Goal: Transaction & Acquisition: Purchase product/service

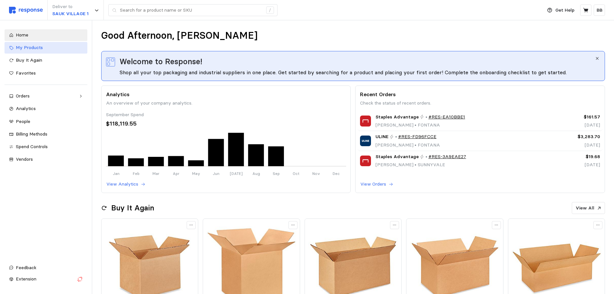
click at [39, 48] on span "My Products" at bounding box center [29, 47] width 27 height 6
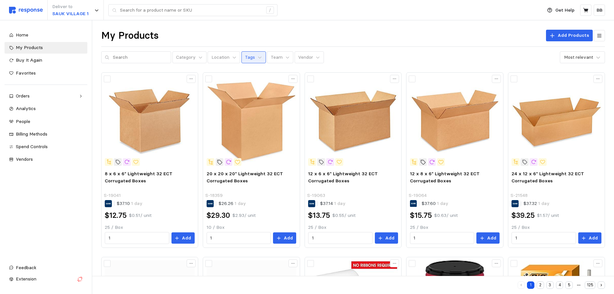
click at [249, 57] on button "Tags" at bounding box center [253, 57] width 24 height 12
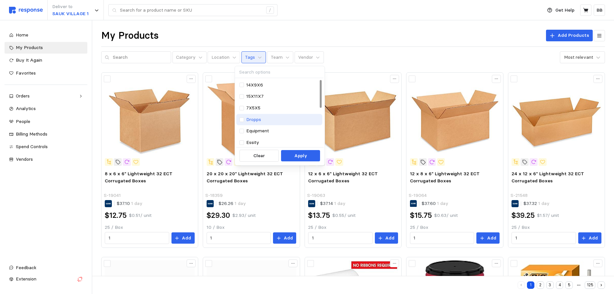
click at [254, 120] on p "Dropps" at bounding box center [253, 119] width 15 height 7
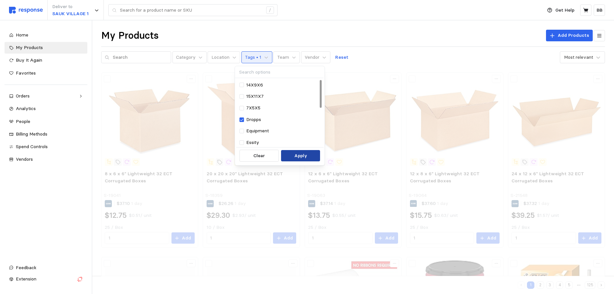
click at [304, 156] on p "Apply" at bounding box center [300, 155] width 13 height 7
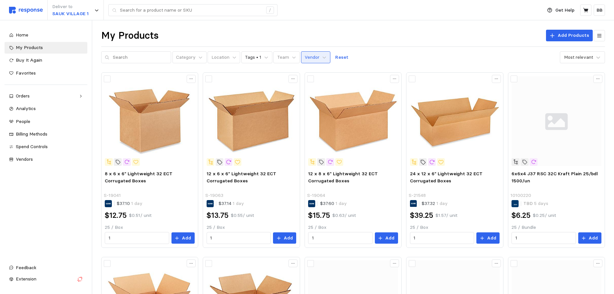
click at [305, 54] on p "Vendor" at bounding box center [312, 57] width 15 height 7
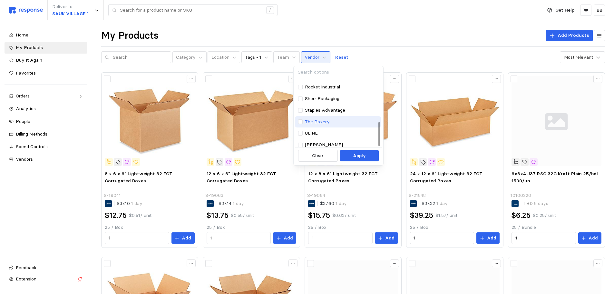
scroll to position [116, 0]
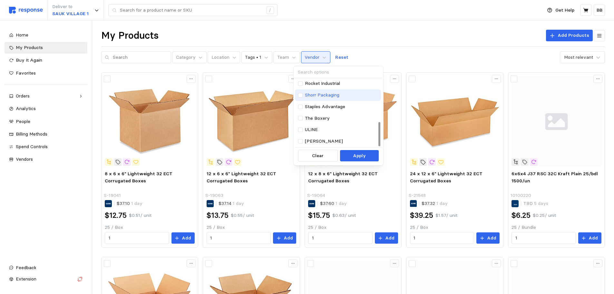
click at [328, 94] on p "Shorr Packaging" at bounding box center [322, 95] width 34 height 7
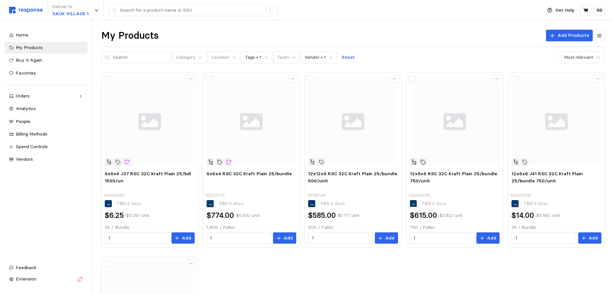
click at [282, 279] on div "6x6x4 J37 RSC 32C Kraft Plain 25/bdl 1500/un 10100220 TBD 5 days $6.25 $0.25 / …" at bounding box center [353, 251] width 504 height 359
click at [249, 173] on span "6x6x4 RSC 32C Kraft Plain 25/bundle" at bounding box center [249, 173] width 85 height 6
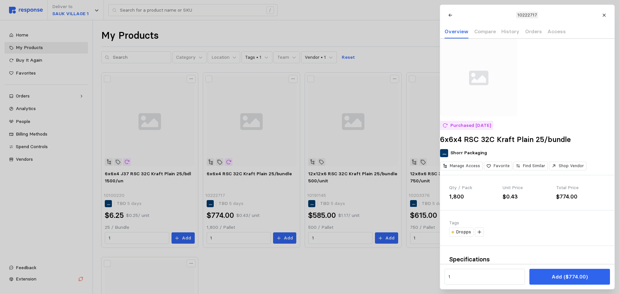
click at [311, 273] on div at bounding box center [309, 147] width 619 height 294
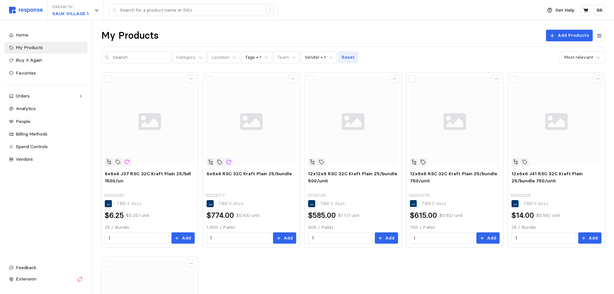
click at [342, 59] on p "Reset" at bounding box center [348, 57] width 13 height 7
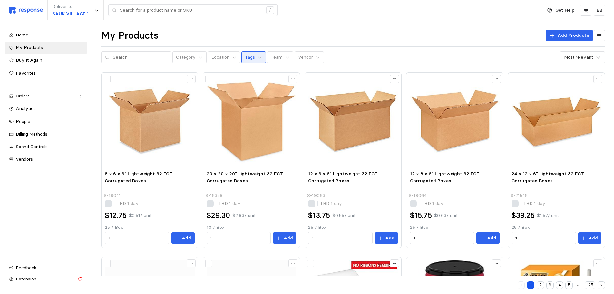
click at [248, 57] on button "Tags" at bounding box center [253, 57] width 24 height 12
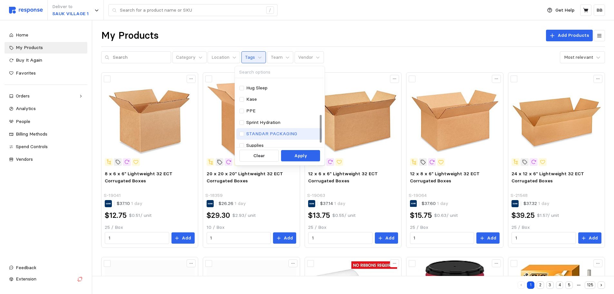
scroll to position [61, 0]
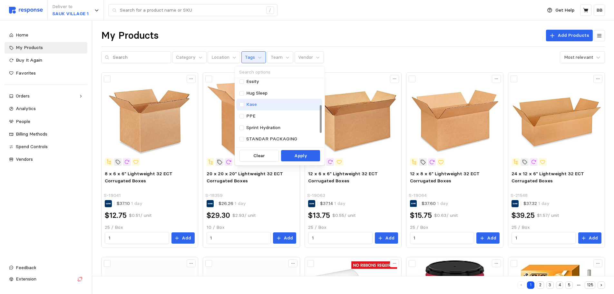
click at [254, 105] on p "Kase" at bounding box center [251, 104] width 11 height 7
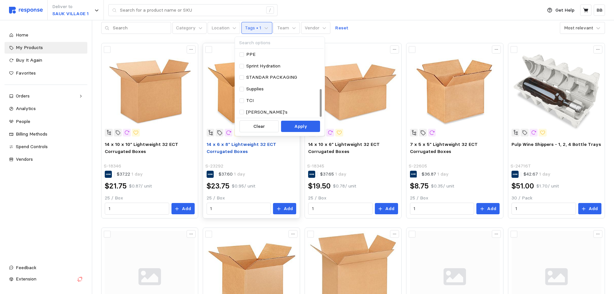
scroll to position [32, 0]
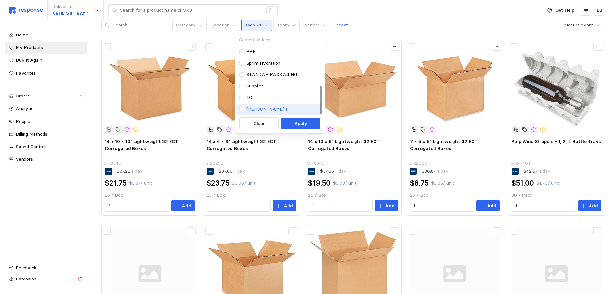
click at [257, 107] on p "[PERSON_NAME]'s" at bounding box center [266, 109] width 41 height 7
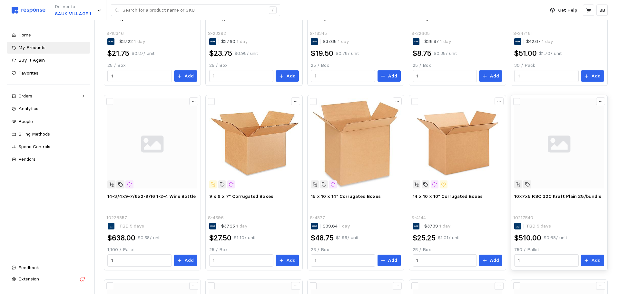
scroll to position [193, 0]
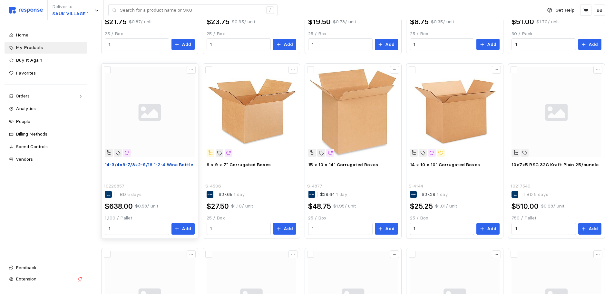
click at [151, 165] on span "14-3/4x9-7/8x2-9/16 1-2-4 Wine Bottle" at bounding box center [149, 164] width 88 height 6
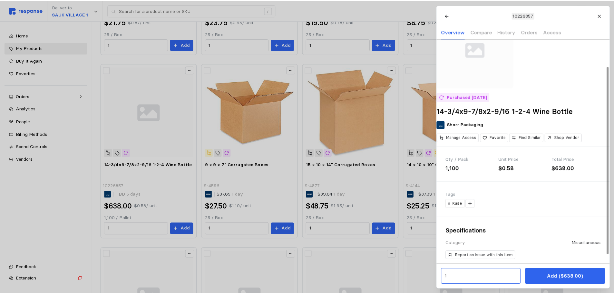
scroll to position [32, 0]
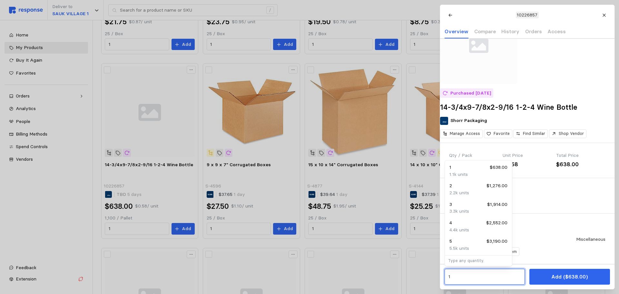
drag, startPoint x: 452, startPoint y: 278, endPoint x: 438, endPoint y: 277, distance: 14.2
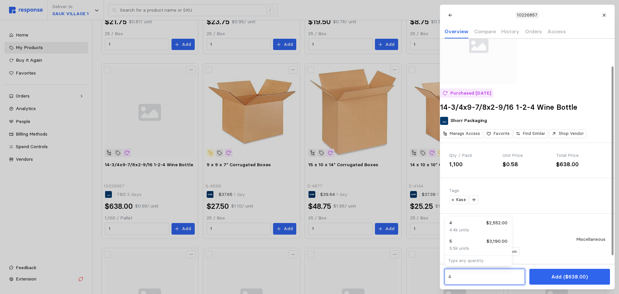
type input "4"
click at [545, 241] on div "Specifications Category Miscellaneous Report an issue with this item" at bounding box center [527, 238] width 174 height 51
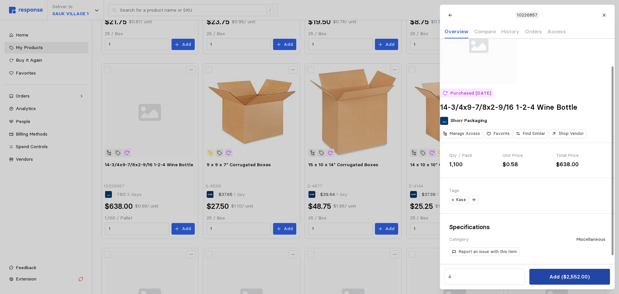
click at [561, 278] on p "Add ($2,552.00)" at bounding box center [569, 276] width 40 height 8
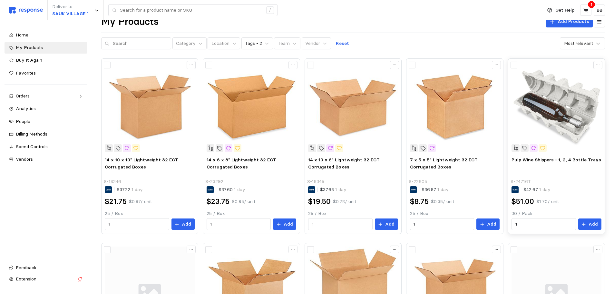
scroll to position [0, 0]
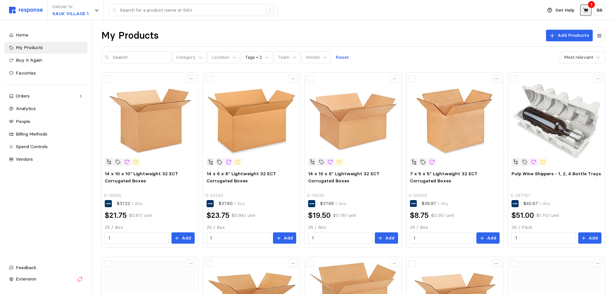
click at [583, 12] on icon at bounding box center [586, 10] width 6 height 6
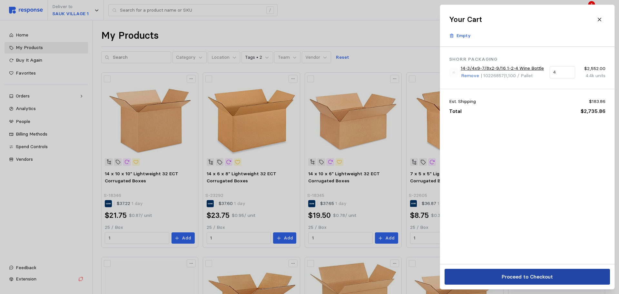
click at [527, 276] on p "Proceed to Checkout" at bounding box center [526, 276] width 51 height 8
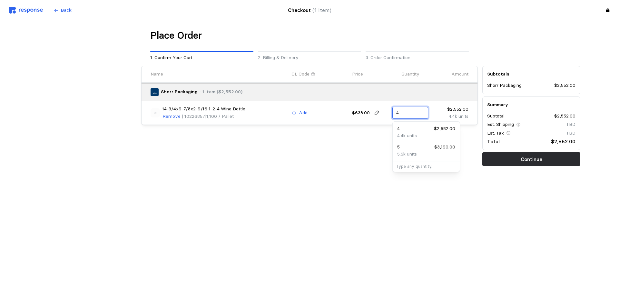
click at [380, 109] on div "14-3/4x9-7/8x2-9/16 1-2-4 Wine Bottle Remove | 10226857 | 1,100 / Pallet Add $6…" at bounding box center [309, 112] width 323 height 19
type input "6"
click at [411, 179] on div "Place Order 1. Confirm Your Cart 2. Billing & Delivery 3. Order Confirmation Na…" at bounding box center [309, 110] width 541 height 163
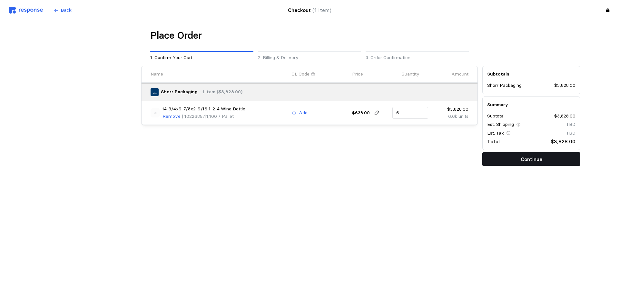
click at [526, 166] on button "Continue" at bounding box center [531, 159] width 98 height 14
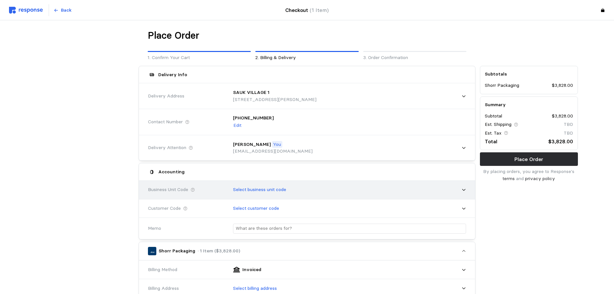
click at [276, 186] on p "Select business unit code" at bounding box center [259, 189] width 53 height 7
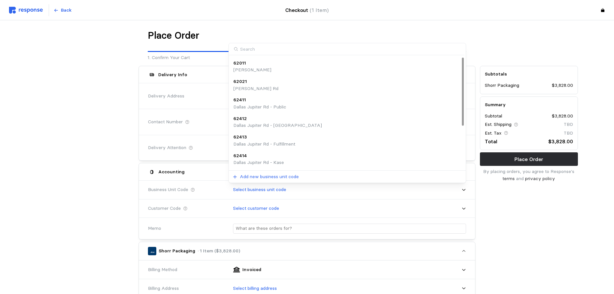
scroll to position [72, 0]
click at [264, 163] on p "Sauk JR - Kase" at bounding box center [249, 163] width 33 height 7
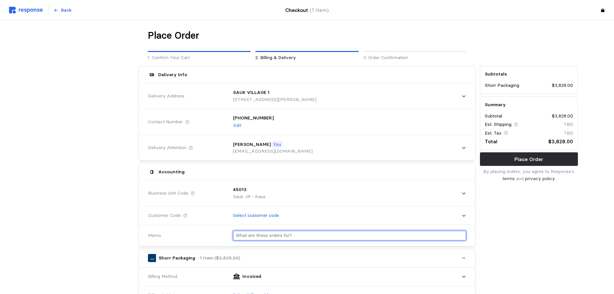
click at [269, 235] on input "text" at bounding box center [350, 235] width 228 height 9
type input "Kase"
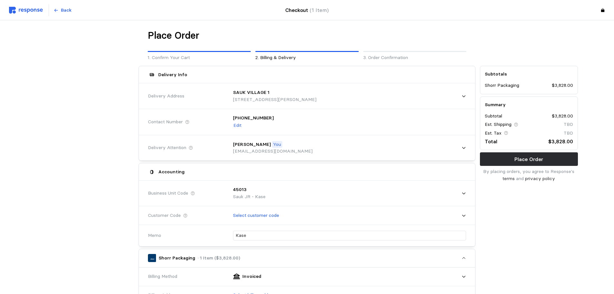
click at [521, 241] on div "Subtotals Shorr Packaging $3,828.00 Summary Subtotal $3,828.00 Est. Shipping TB…" at bounding box center [529, 292] width 102 height 458
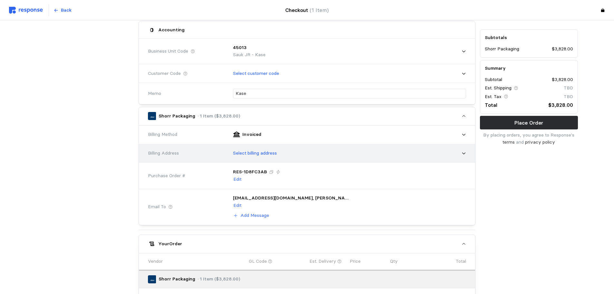
scroll to position [133, 0]
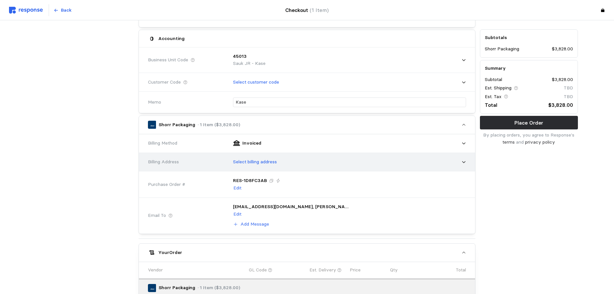
click at [267, 163] on p "Select billing address" at bounding box center [255, 161] width 44 height 7
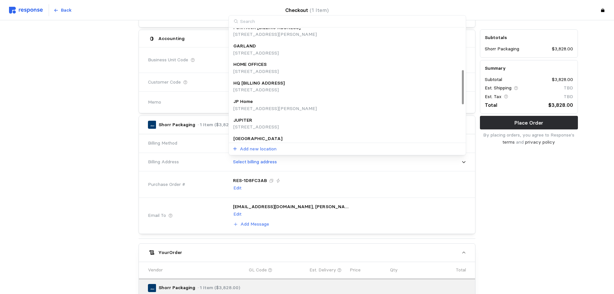
scroll to position [137, 0]
click at [265, 86] on p "[STREET_ADDRESS]" at bounding box center [258, 89] width 51 height 7
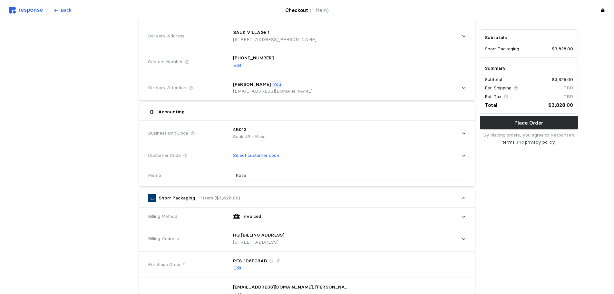
scroll to position [44, 0]
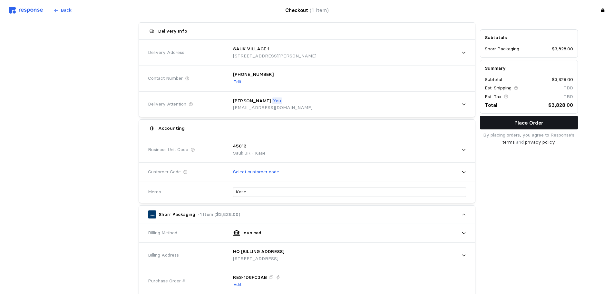
click at [527, 120] on p "Place Order" at bounding box center [528, 123] width 29 height 8
